Goal: Information Seeking & Learning: Understand process/instructions

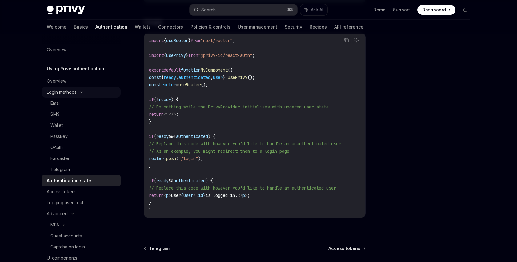
scroll to position [201, 0]
click at [82, 93] on icon at bounding box center [81, 92] width 7 height 2
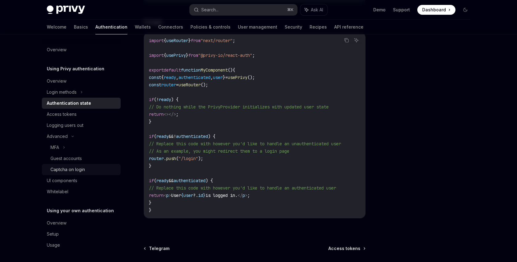
scroll to position [1, 0]
click at [72, 134] on icon at bounding box center [72, 135] width 7 height 2
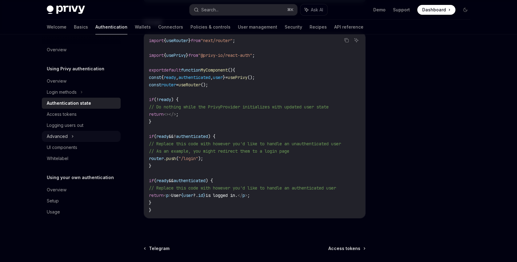
scroll to position [0, 0]
click at [77, 126] on div "Logging users out" at bounding box center [65, 125] width 37 height 7
type textarea "*"
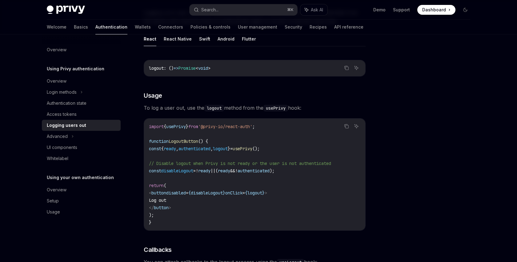
scroll to position [71, 0]
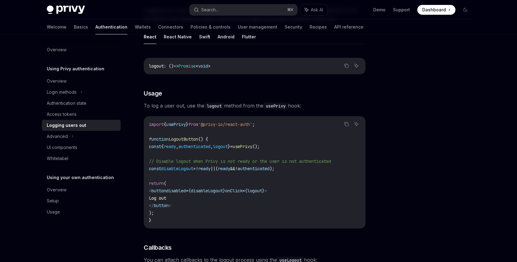
click at [228, 148] on span "logout" at bounding box center [220, 147] width 15 height 6
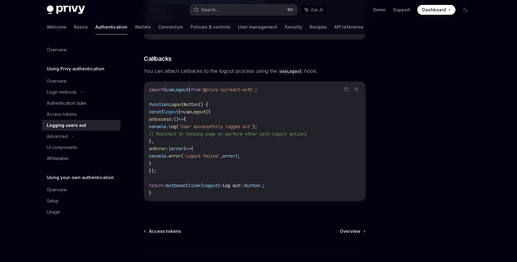
scroll to position [262, 0]
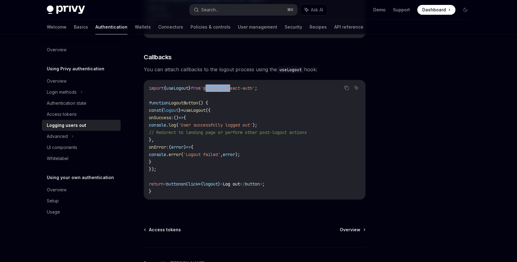
drag, startPoint x: 244, startPoint y: 89, endPoint x: 217, endPoint y: 89, distance: 26.5
click at [217, 89] on span "'@privy-io/react-auth'" at bounding box center [228, 88] width 54 height 6
copy span "@privy-io/"
click at [224, 14] on button "Search... ⌘ K" at bounding box center [243, 9] width 108 height 11
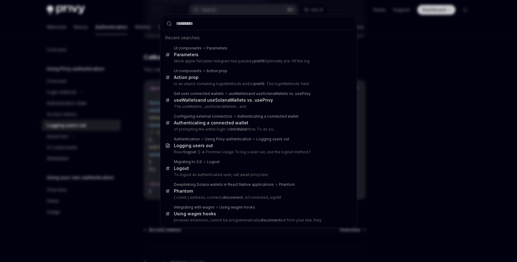
type input "**********"
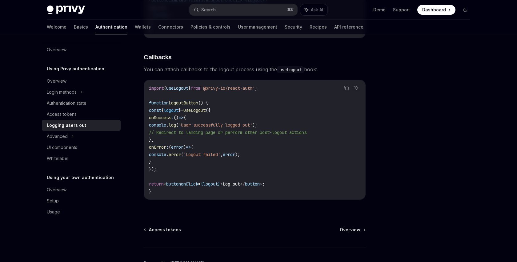
type textarea "*"
drag, startPoint x: 285, startPoint y: 89, endPoint x: 148, endPoint y: 86, distance: 137.2
click at [148, 86] on div "import { useLogout } from '@privy-io/react-auth' ; function LogoutButton () { c…" at bounding box center [254, 139] width 221 height 119
copy span "import { useLogout } from '@privy-io/react-auth' ;"
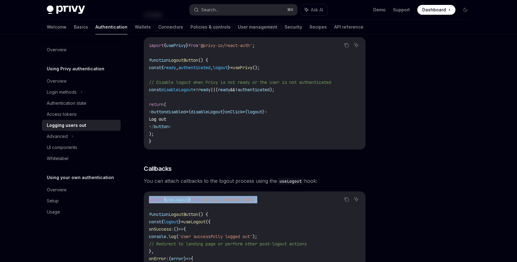
scroll to position [151, 0]
copy span "import { useLogout } from '@privy-io/react-auth' ;"
click at [178, 223] on span "logout" at bounding box center [171, 222] width 15 height 6
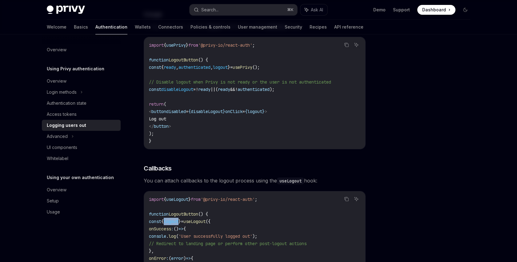
copy span "logout"
